Goal: Task Accomplishment & Management: Manage account settings

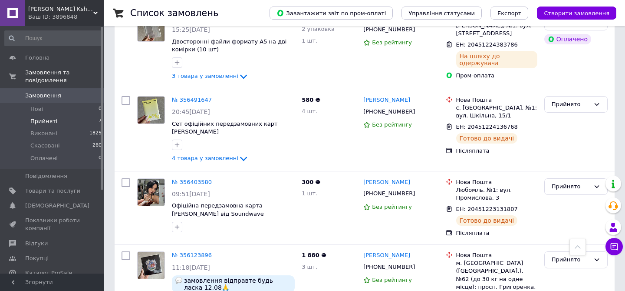
scroll to position [464, 0]
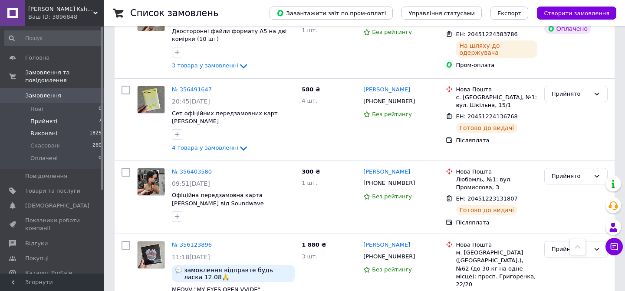
click at [58, 133] on li "Виконані 1825" at bounding box center [53, 133] width 107 height 12
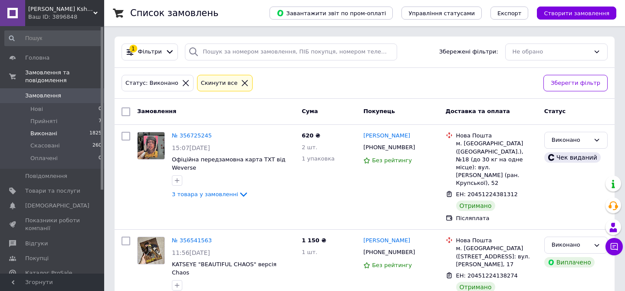
click at [79, 131] on li "Виконані 1825" at bounding box center [53, 133] width 107 height 12
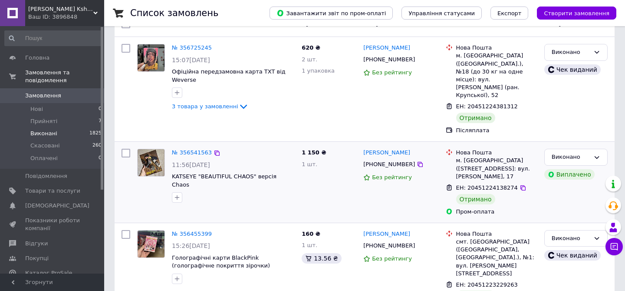
scroll to position [99, 0]
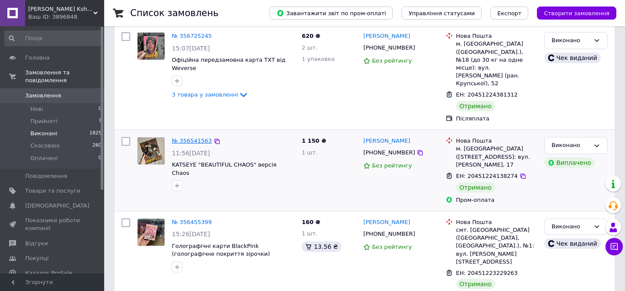
click at [190, 137] on link "№ 356541563" at bounding box center [192, 140] width 40 height 7
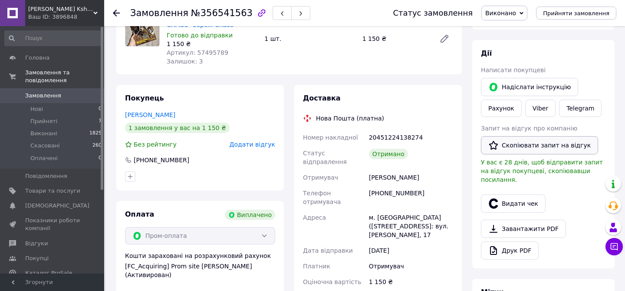
scroll to position [97, 0]
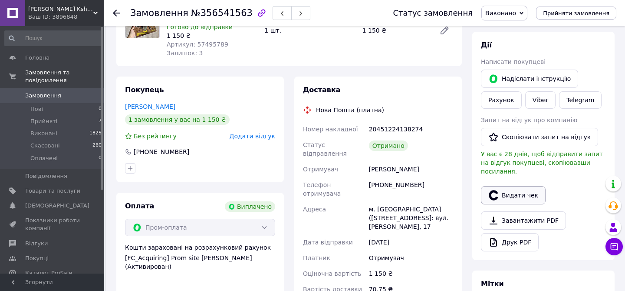
click at [499, 188] on button "Видати чек" at bounding box center [513, 195] width 65 height 18
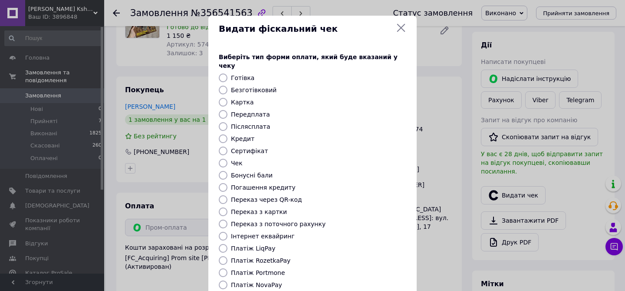
click at [264, 257] on label "Платіж RozetkaPay" at bounding box center [260, 260] width 59 height 7
click at [228, 256] on input "Платіж RozetkaPay" at bounding box center [223, 260] width 9 height 9
radio input "true"
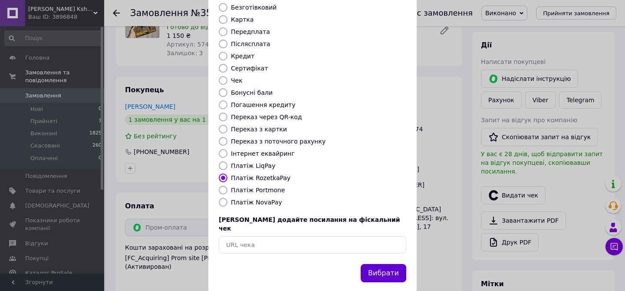
click at [382, 264] on button "Вибрати" at bounding box center [384, 273] width 46 height 19
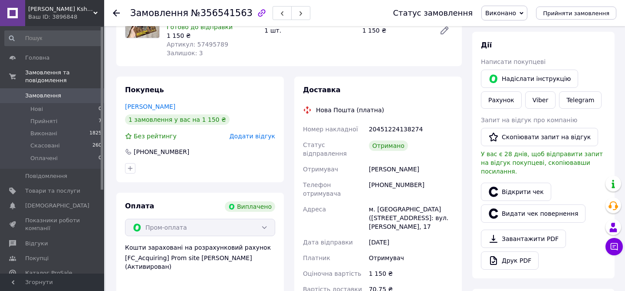
click at [42, 94] on span "Замовлення" at bounding box center [43, 96] width 36 height 8
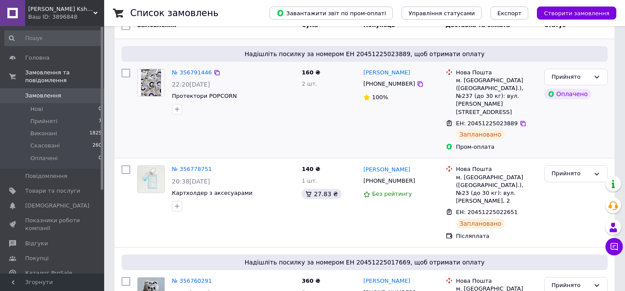
scroll to position [62, 0]
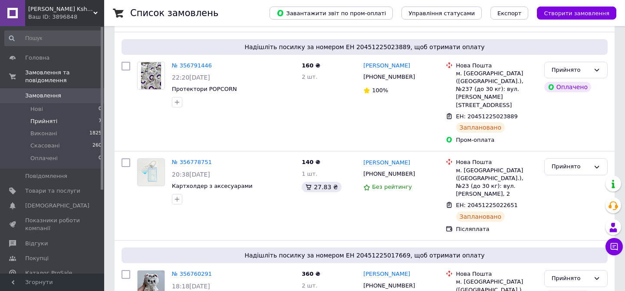
click at [83, 121] on li "Прийняті 7" at bounding box center [53, 121] width 107 height 12
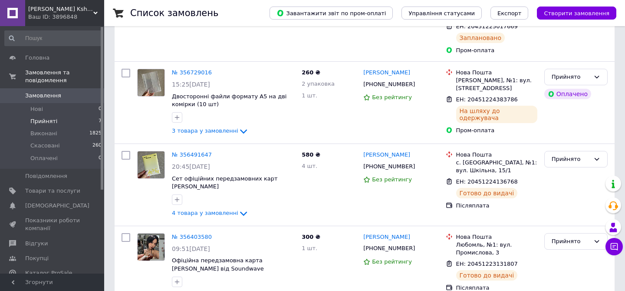
scroll to position [464, 0]
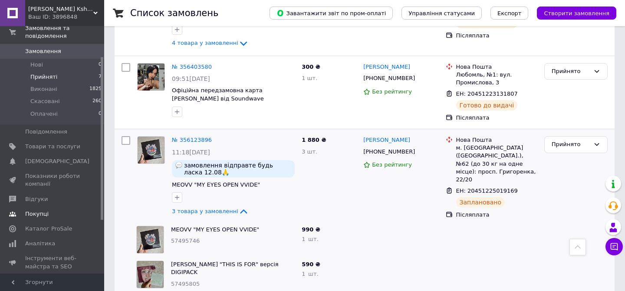
scroll to position [46, 0]
click at [34, 242] on span "Аналітика" at bounding box center [40, 242] width 30 height 8
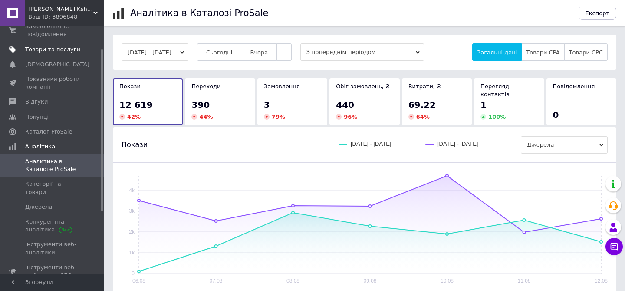
scroll to position [33, 0]
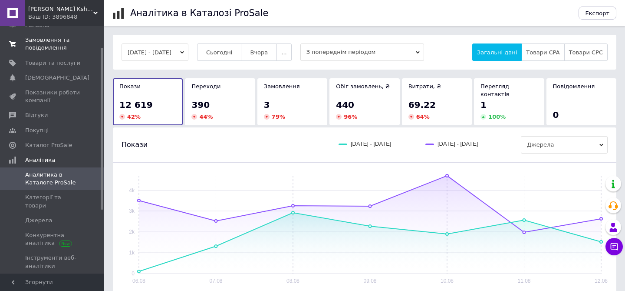
click at [50, 45] on span "Замовлення та повідомлення" at bounding box center [52, 44] width 55 height 16
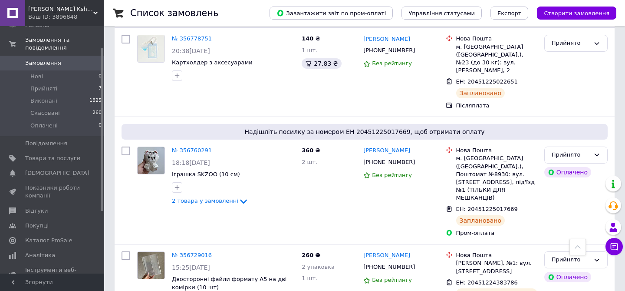
scroll to position [183, 0]
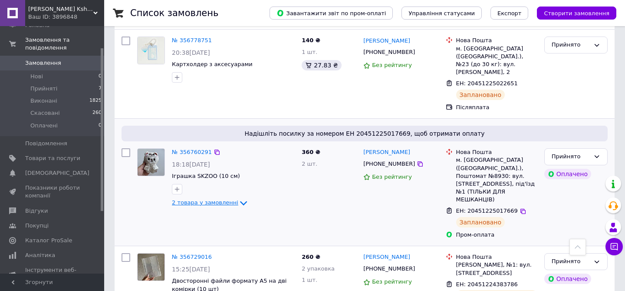
click at [202, 199] on span "2 товара у замовленні" at bounding box center [205, 202] width 66 height 7
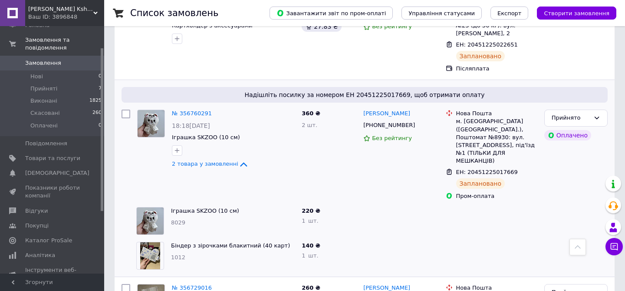
scroll to position [225, 0]
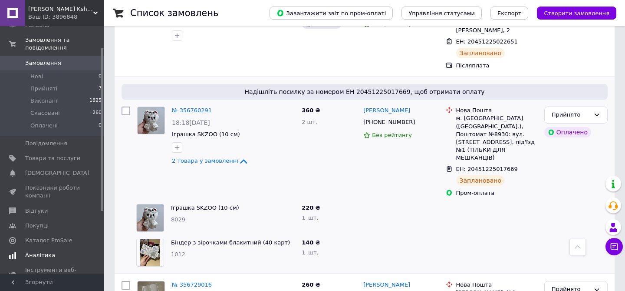
click at [50, 251] on link "Аналітика" at bounding box center [53, 255] width 107 height 15
